Goal: Information Seeking & Learning: Learn about a topic

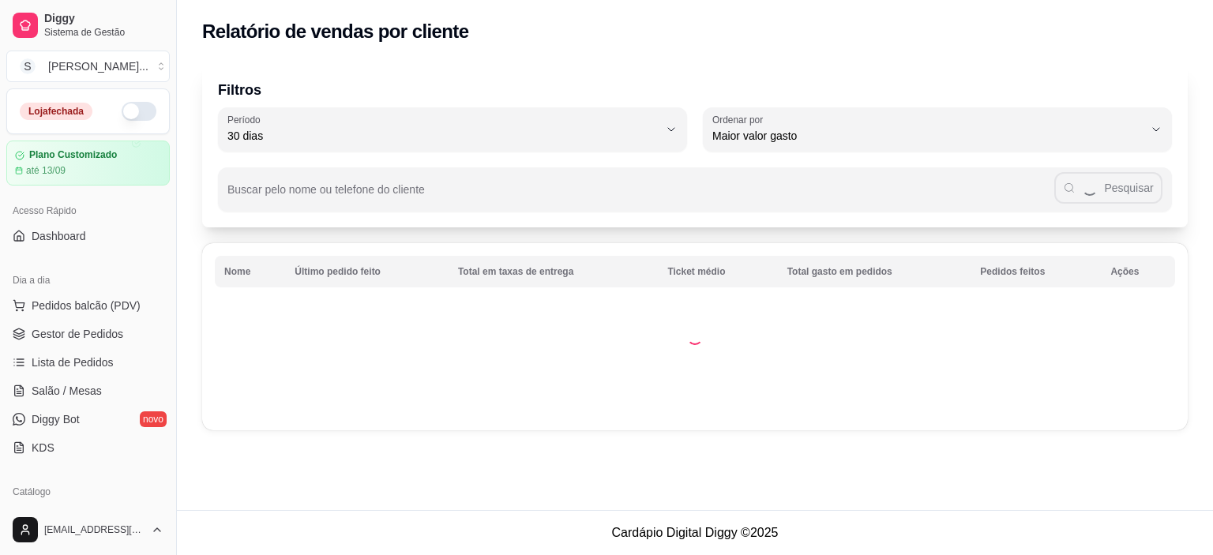
select select "30"
select select "HIGHEST_TOTAL_SPENT_WITH_ORDERS"
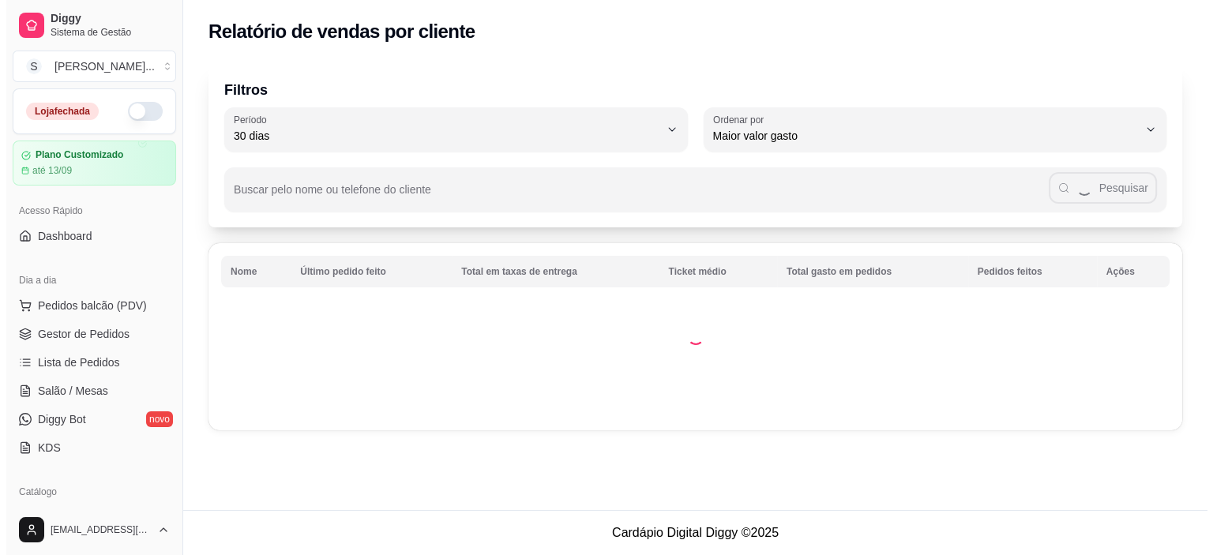
scroll to position [526, 0]
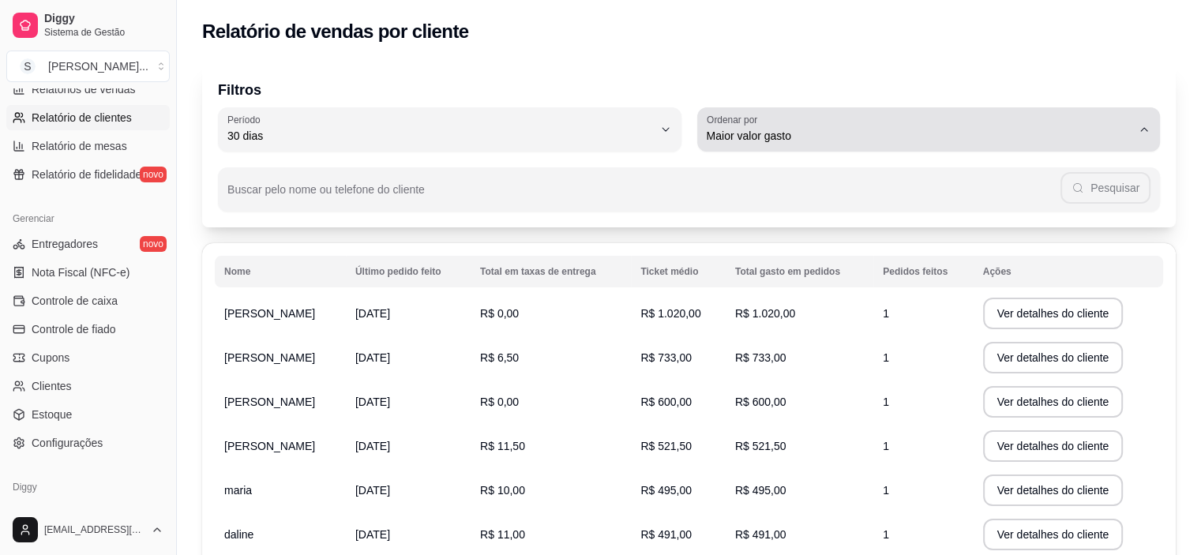
click at [995, 129] on span "Maior valor gasto" at bounding box center [920, 136] width 426 height 16
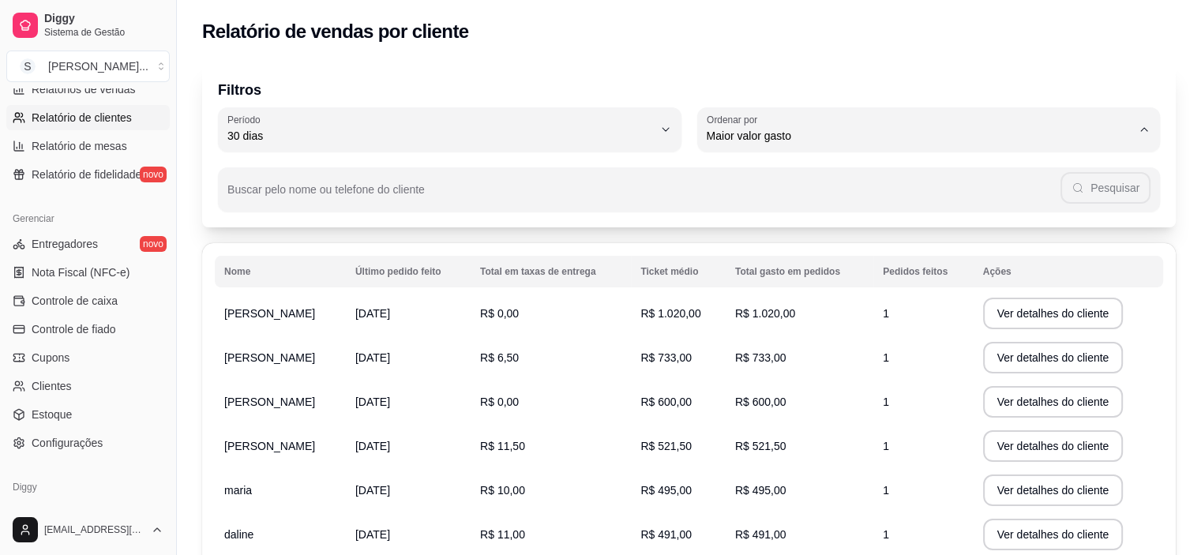
click at [1172, 325] on div "Nome Último pedido feito Total em taxas de entrega Ticket médio Total gasto em …" at bounding box center [689, 494] width 974 height 503
click at [1087, 321] on button "Ver detalhes do cliente" at bounding box center [1053, 314] width 136 height 31
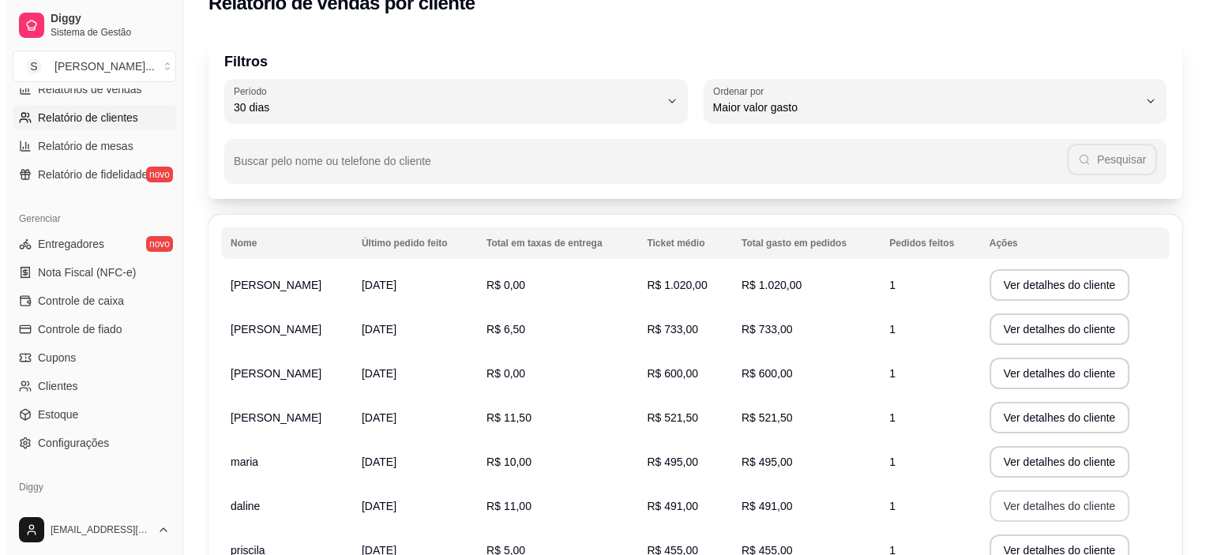
scroll to position [0, 0]
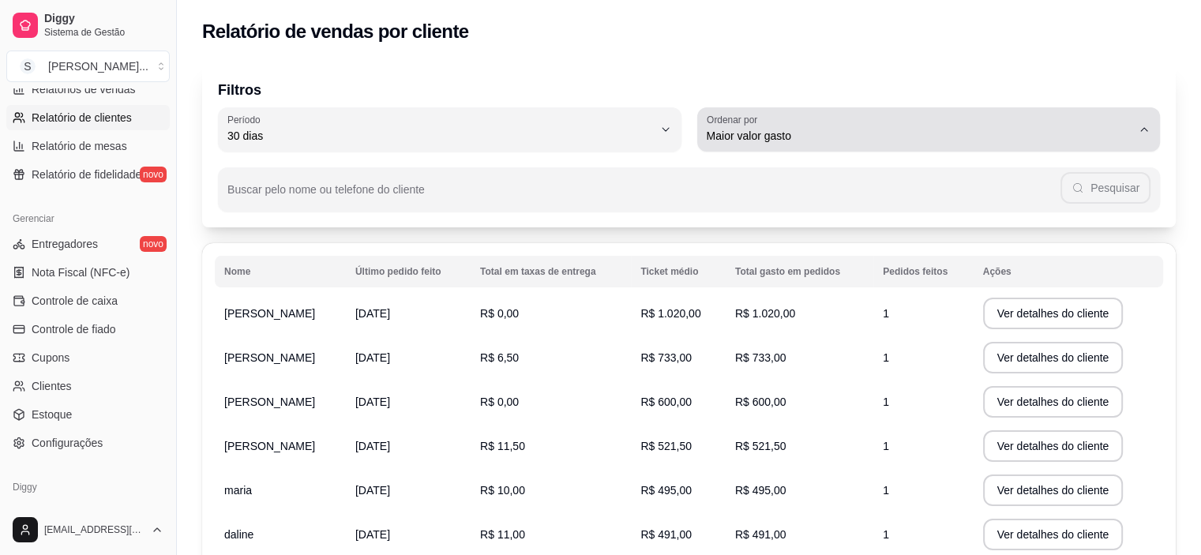
click at [1125, 138] on span "Maior valor gasto" at bounding box center [920, 136] width 426 height 16
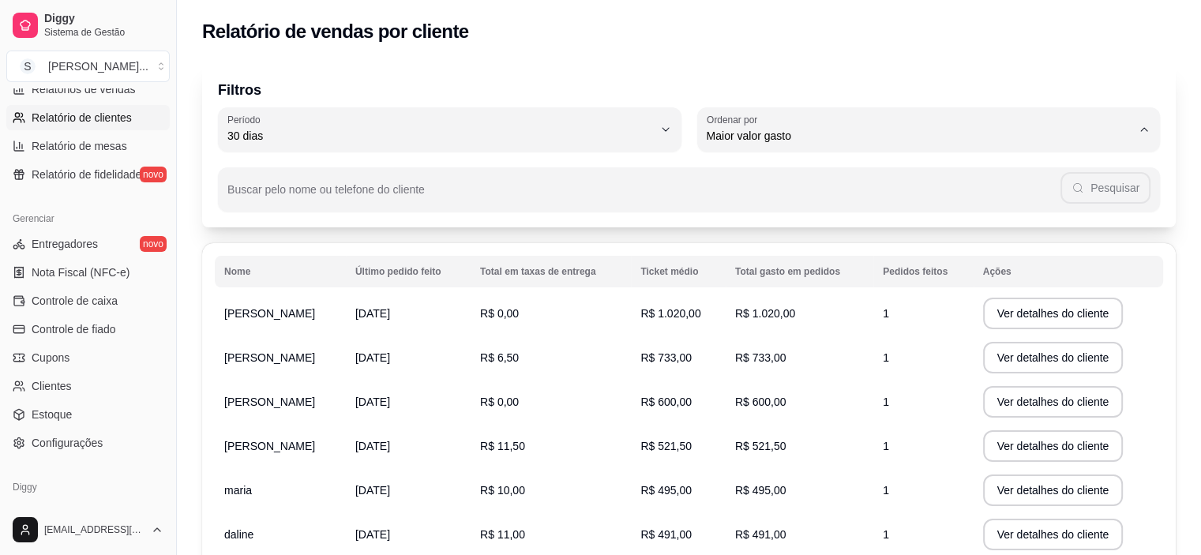
click at [899, 264] on li "Último pedido feito" at bounding box center [928, 251] width 433 height 24
type input "LAST_ORDER_MADE_AT"
select select "LAST_ORDER_MADE_AT"
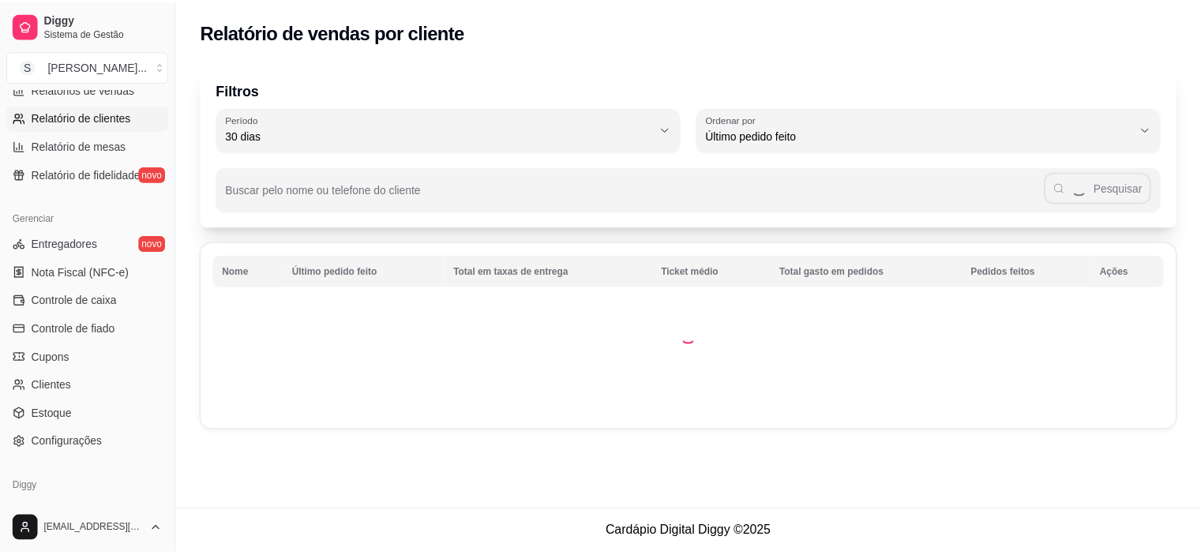
scroll to position [15, 0]
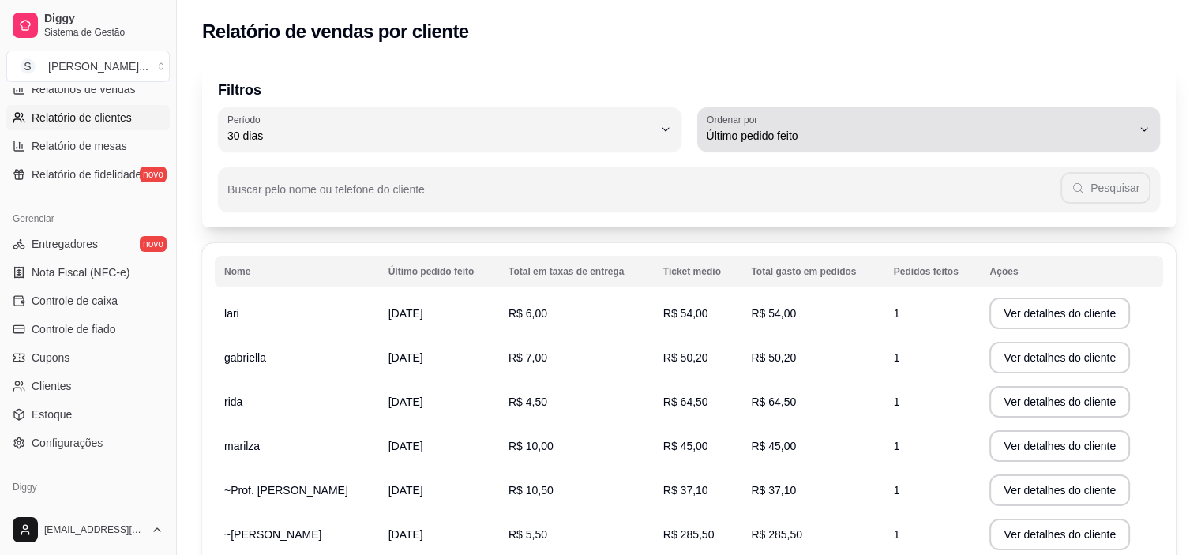
click at [1142, 130] on icon "button" at bounding box center [1144, 129] width 13 height 13
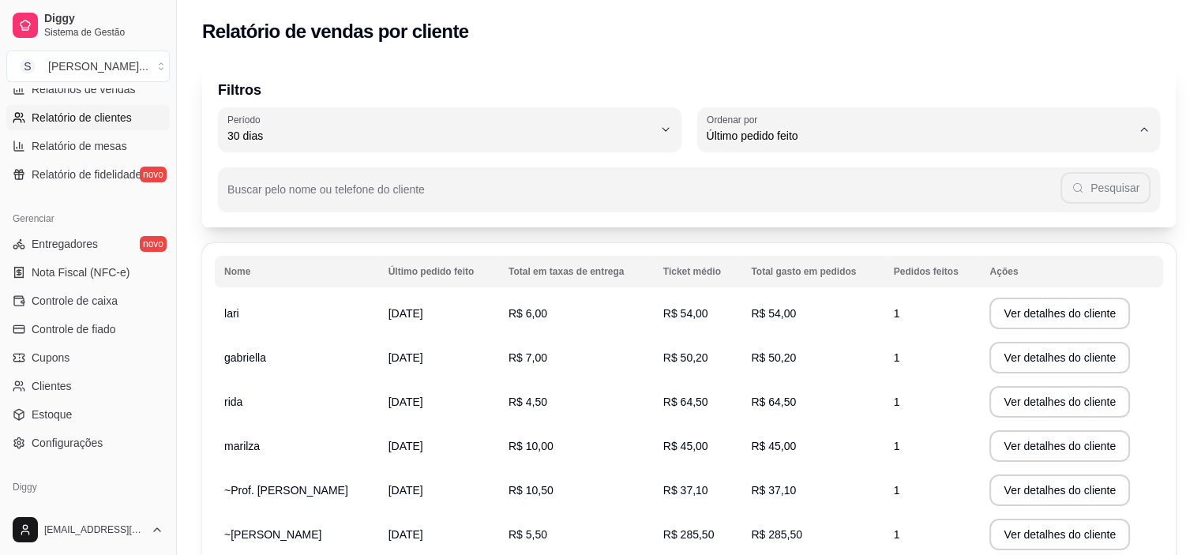
click at [795, 178] on span "Maior número de pedidos" at bounding box center [920, 173] width 405 height 15
type input "HIGHEST_ORDER_COUNT"
select select "HIGHEST_ORDER_COUNT"
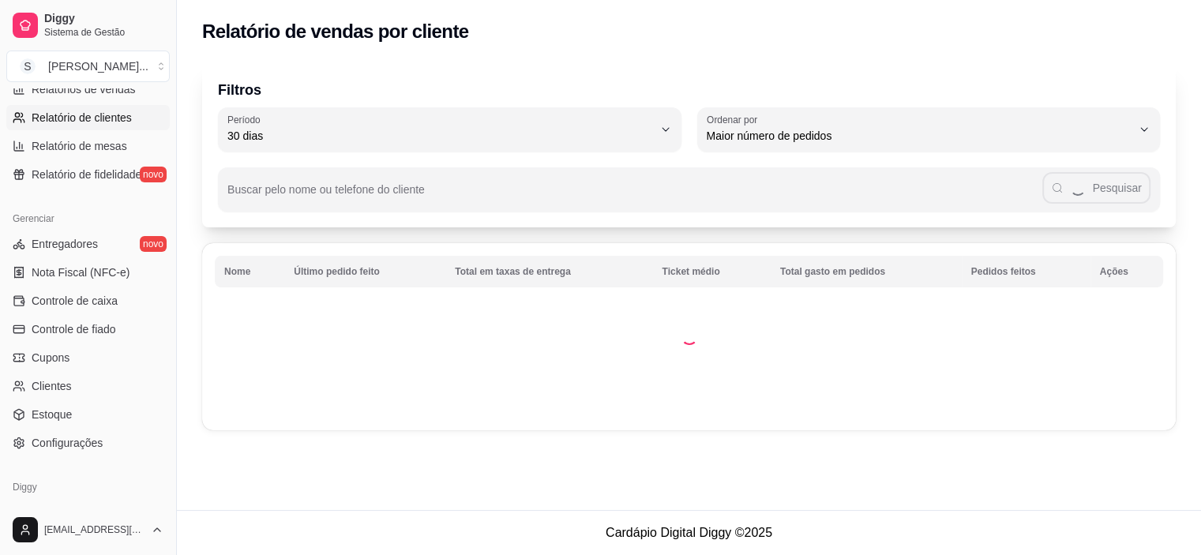
scroll to position [0, 0]
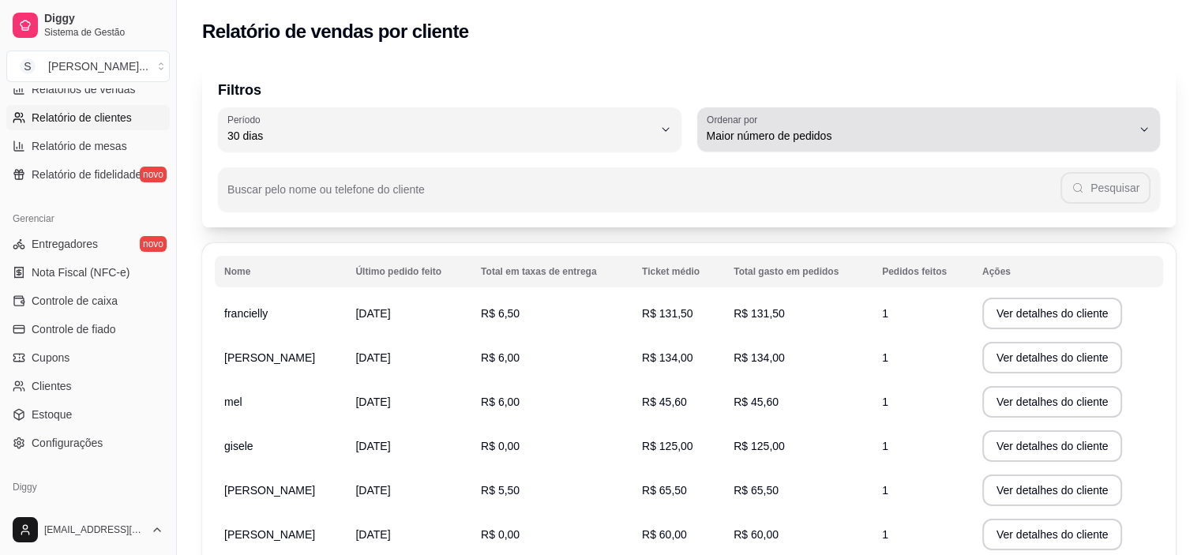
click at [868, 145] on div "Maior número de pedidos" at bounding box center [920, 130] width 426 height 32
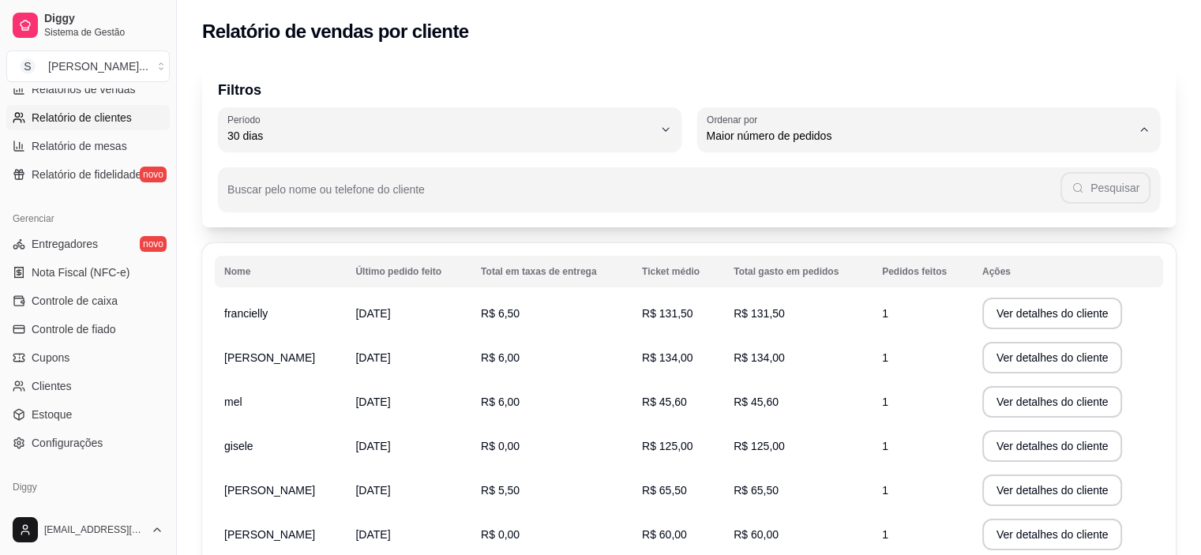
click at [847, 227] on span "Maior valor gasto" at bounding box center [920, 225] width 405 height 15
type input "HIGHEST_TOTAL_SPENT_WITH_ORDERS"
select select "HIGHEST_TOTAL_SPENT_WITH_ORDERS"
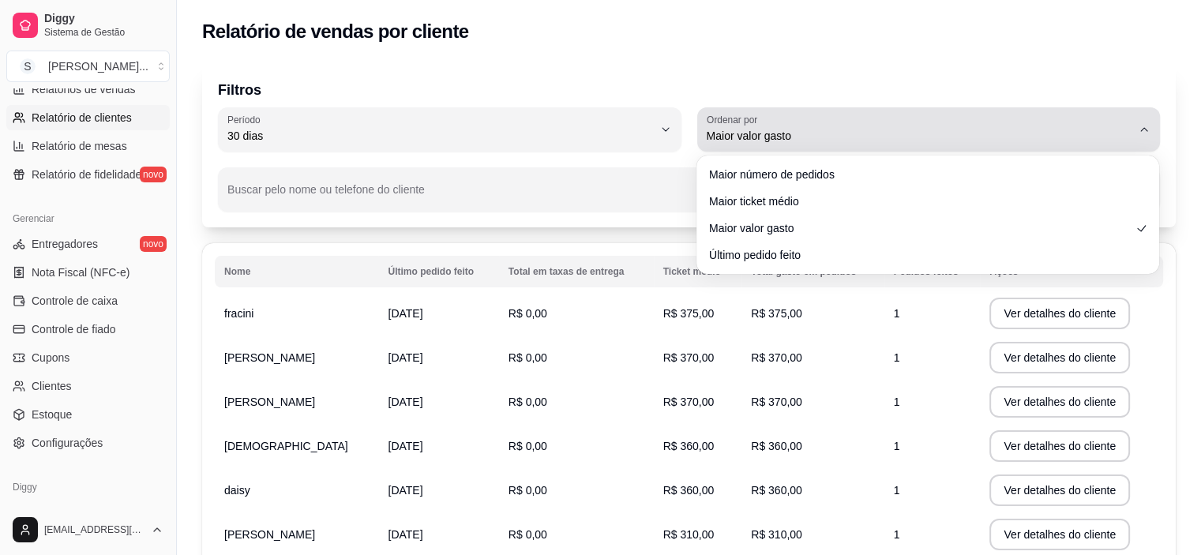
click at [948, 141] on span "Maior valor gasto" at bounding box center [920, 136] width 426 height 16
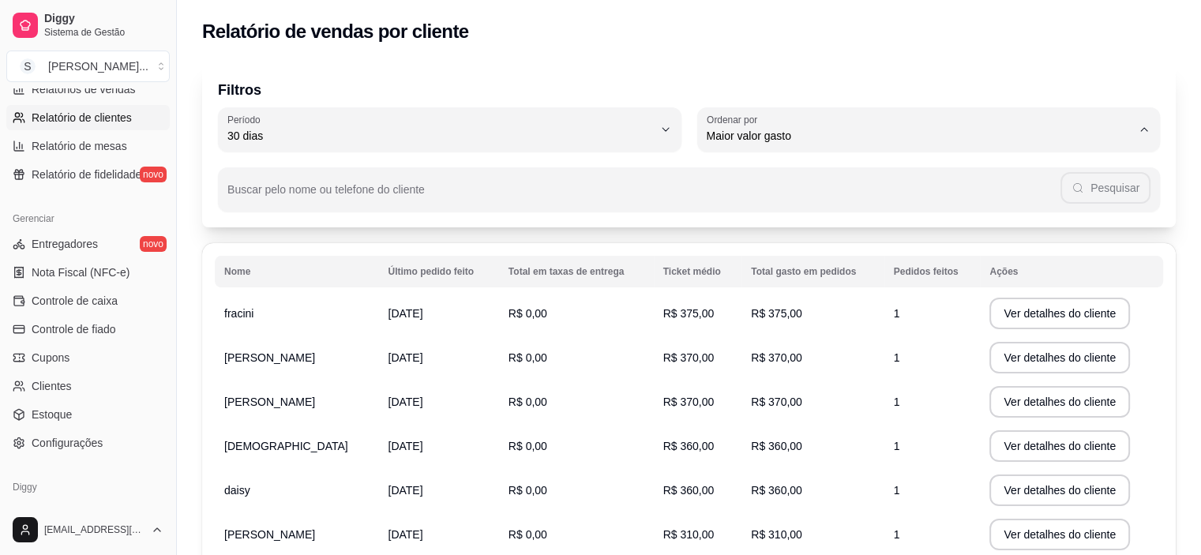
click at [791, 258] on span "Último pedido feito" at bounding box center [920, 250] width 405 height 15
type input "LAST_ORDER_MADE_AT"
select select "LAST_ORDER_MADE_AT"
click at [85, 378] on link "Clientes" at bounding box center [87, 386] width 163 height 25
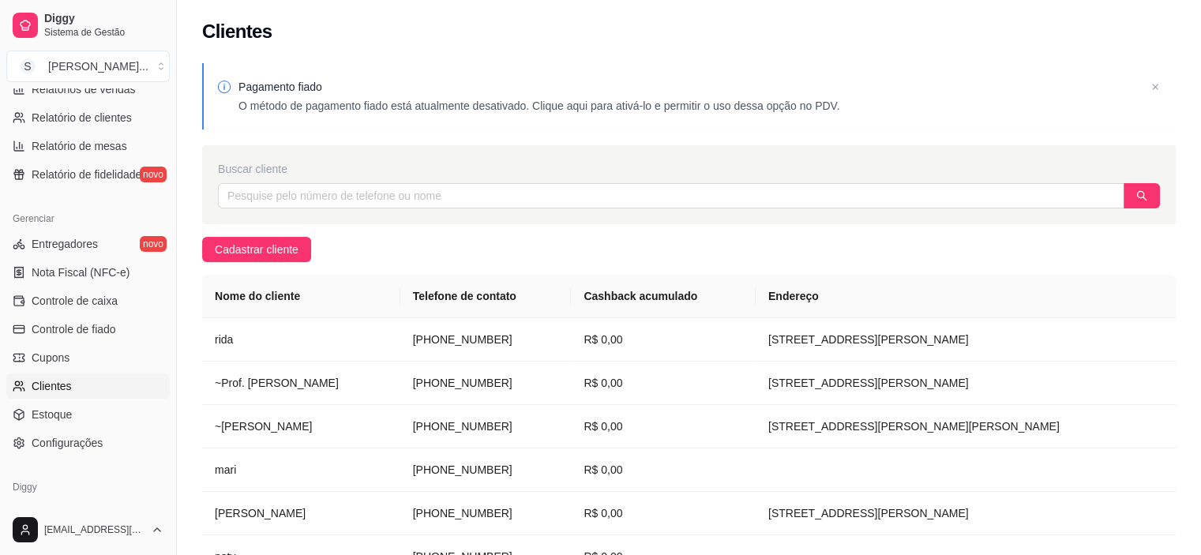
click at [332, 105] on p "O método de pagamento fiado está atualmente desativado. Clique aqui para ativá-…" at bounding box center [539, 106] width 601 height 16
click at [73, 378] on link "Clientes" at bounding box center [87, 386] width 163 height 25
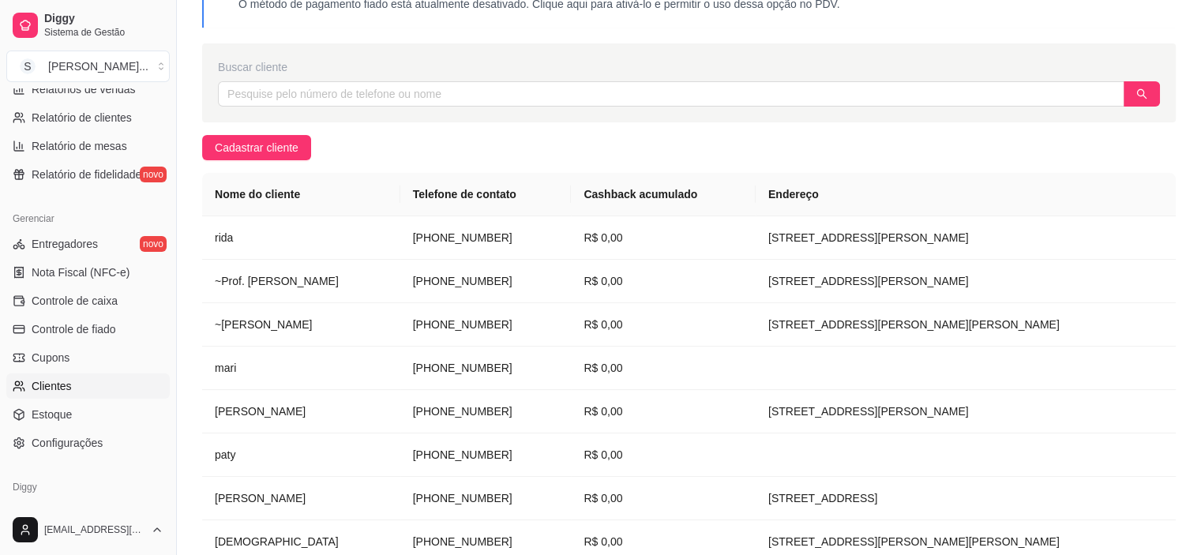
scroll to position [310, 0]
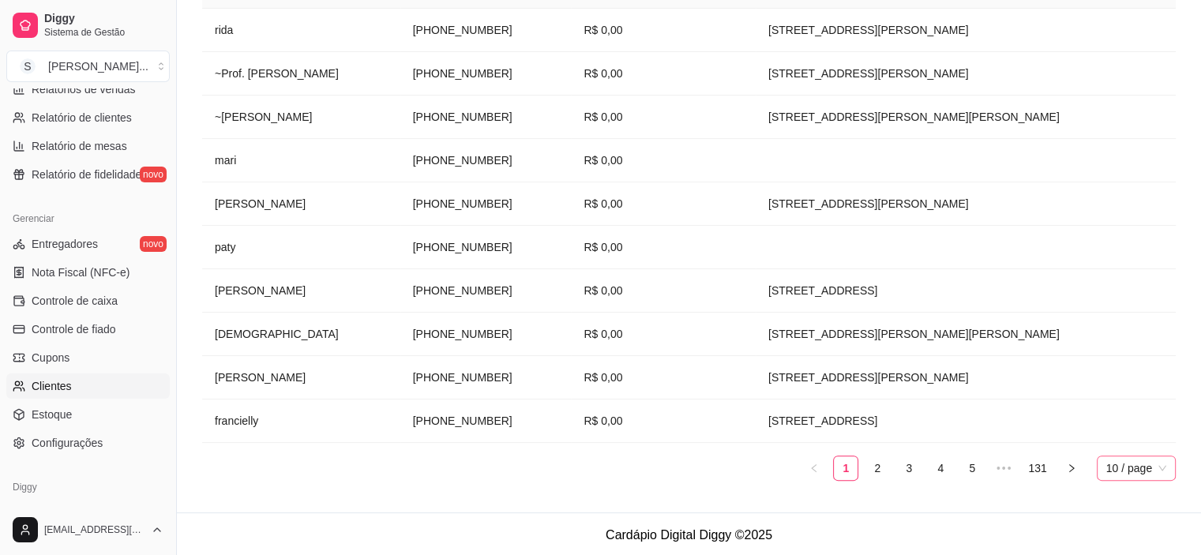
click at [1129, 461] on span "10 / page" at bounding box center [1136, 468] width 60 height 24
click at [1141, 441] on div "100 / page" at bounding box center [1137, 436] width 54 height 17
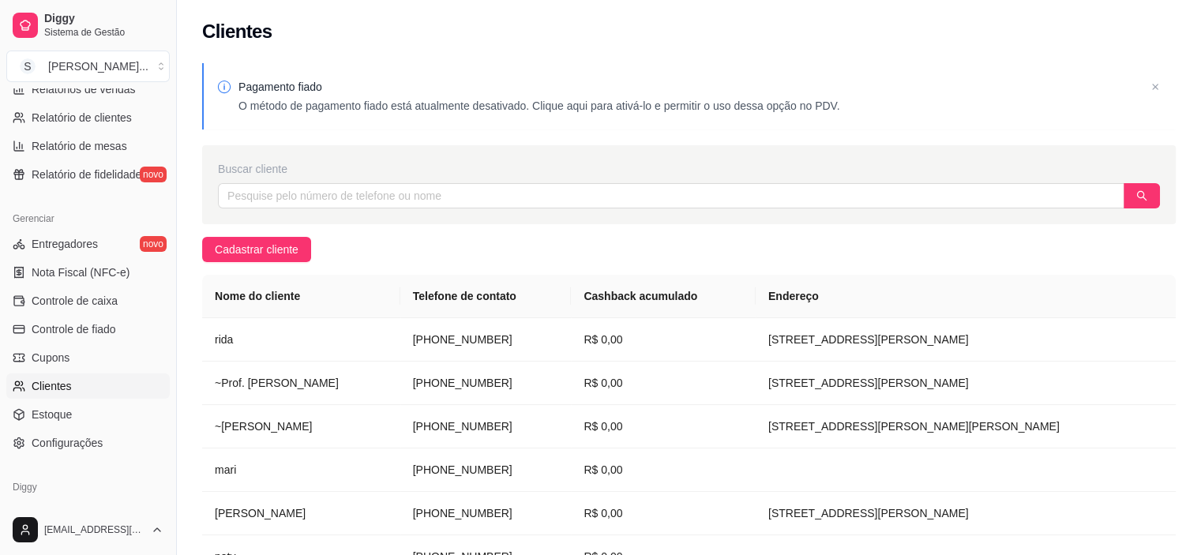
click at [288, 100] on p "O método de pagamento fiado está atualmente desativado. Clique aqui para ativá-…" at bounding box center [539, 106] width 601 height 16
